Goal: Task Accomplishment & Management: Manage account settings

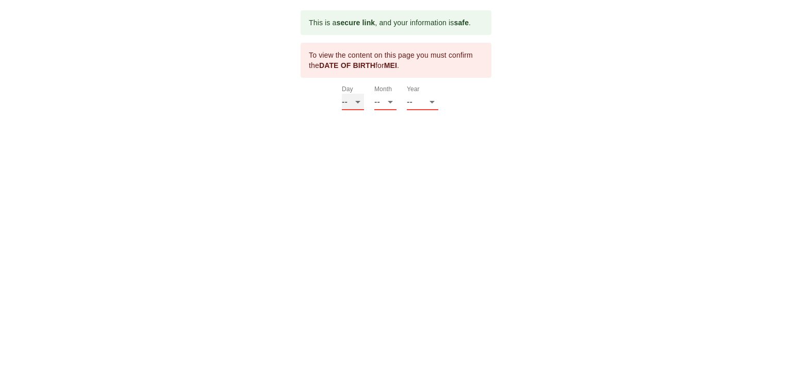
click at [353, 101] on select "-- 01 02 03 04 05 06 07 08 09 10 11 12 13 14 15 16 17 18 19 20 21 22 23 24 25 2…" at bounding box center [353, 102] width 22 height 16
select select "01"
click at [342, 94] on select "-- 01 02 03 04 05 06 07 08 09 10 11 12 13 14 15 16 17 18 19 20 21 22 23 24 25 2…" at bounding box center [353, 102] width 22 height 16
click at [389, 94] on select "-- 01 02 03 04 05 06 07 08 09 10 11 12" at bounding box center [385, 102] width 22 height 16
select select "01"
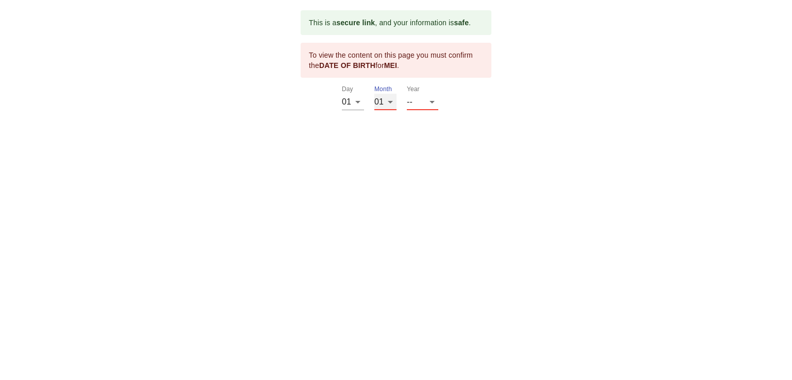
click at [374, 94] on select "-- 01 02 03 04 05 06 07 08 09 10 11 12" at bounding box center [385, 102] width 22 height 16
click at [424, 96] on select "-- 2025 2024 2023 2022 2021 2020 2019 2018 2017 2016 2015 2014 2013 2012 2011 2…" at bounding box center [422, 102] width 31 height 16
click at [420, 108] on select "-- 2025 2024 2023 2022 2021 2020 2019 2018 2017 2016 2015 2014 2013 2012 2011 2…" at bounding box center [422, 102] width 31 height 16
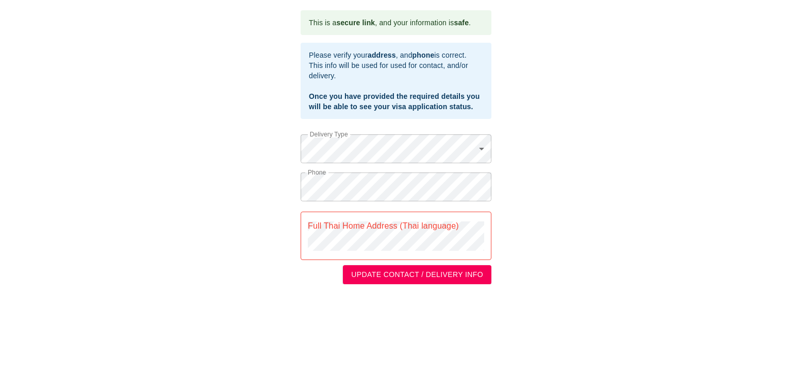
click at [369, 214] on div "Full Thai Home Address (Thai language)" at bounding box center [396, 236] width 191 height 48
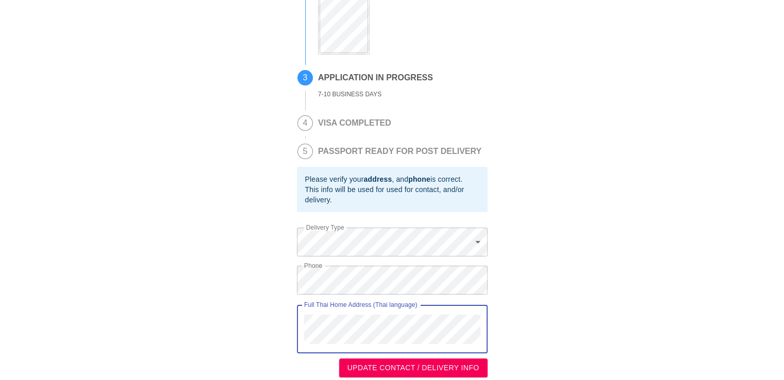
scroll to position [188, 0]
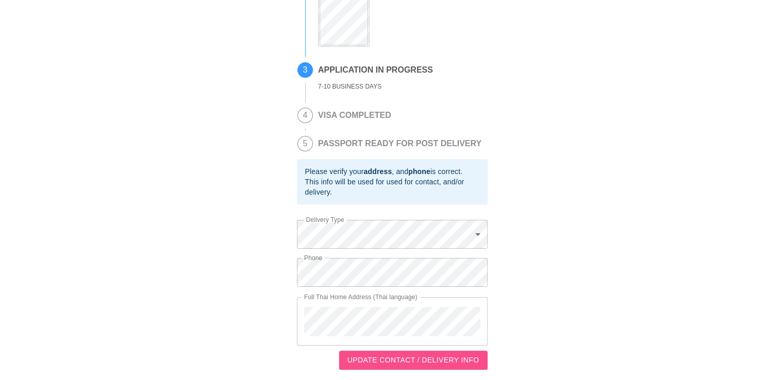
click at [406, 361] on span "UPDATE CONTACT / DELIVERY INFO" at bounding box center [413, 360] width 132 height 13
